Goal: Check status: Check status

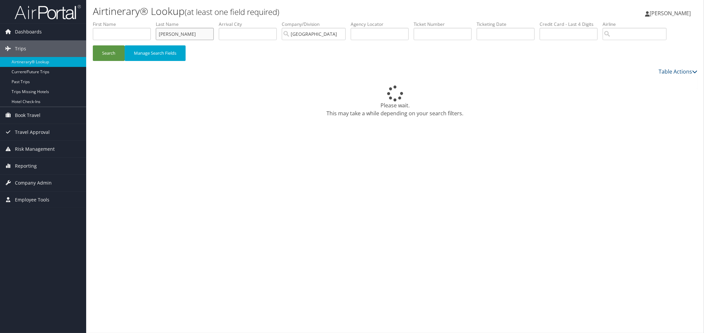
drag, startPoint x: 209, startPoint y: 44, endPoint x: 149, endPoint y: 43, distance: 59.7
click at [149, 21] on ul "First Name Last Name Purcell Departure City Arrival City Company/Division Rimin…" at bounding box center [395, 21] width 605 height 0
type input "crandall"
click at [93, 45] on button "Search" at bounding box center [109, 53] width 32 height 16
click at [119, 61] on button "Search" at bounding box center [109, 53] width 32 height 16
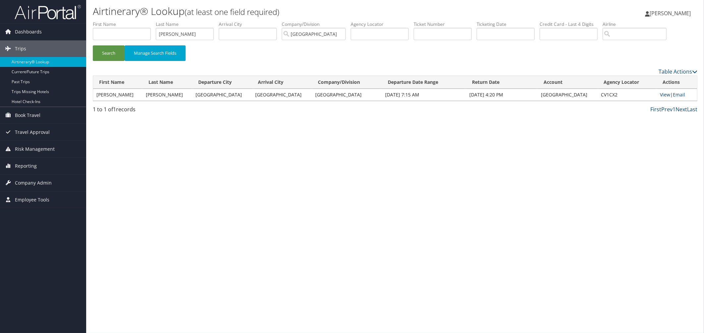
click at [665, 98] on link "View" at bounding box center [665, 94] width 10 height 6
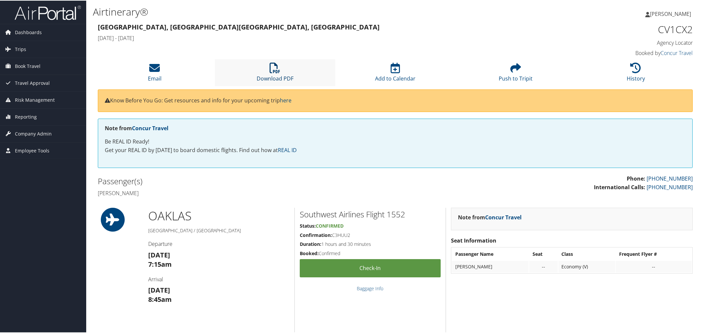
click at [276, 73] on icon at bounding box center [274, 67] width 11 height 11
